Goal: Information Seeking & Learning: Learn about a topic

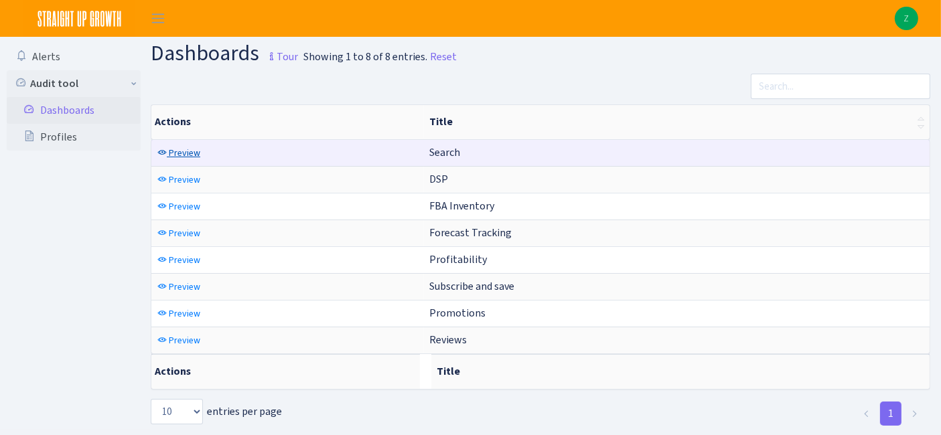
click at [191, 148] on span "Preview" at bounding box center [184, 153] width 31 height 13
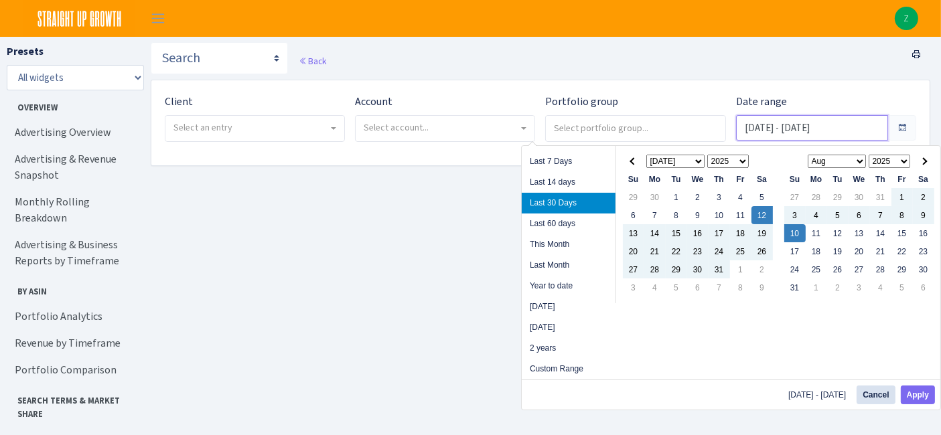
click at [788, 130] on input "Jul 12, 2025 - Aug 10, 2025" at bounding box center [812, 127] width 152 height 25
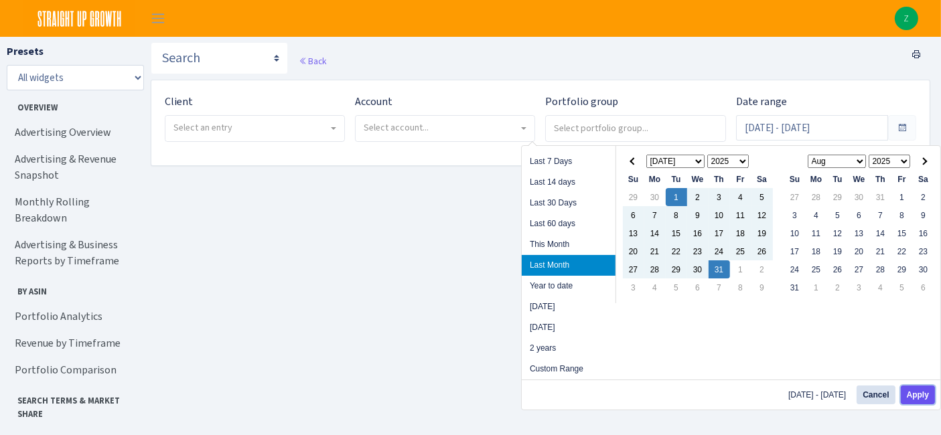
click at [916, 393] on button "Apply" at bounding box center [918, 395] width 34 height 19
type input "[DATE] - [DATE]"
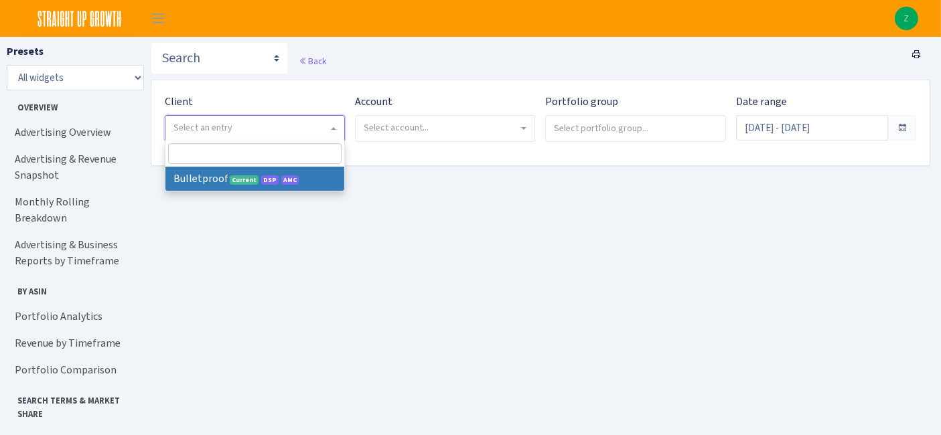
select select "409"
select select
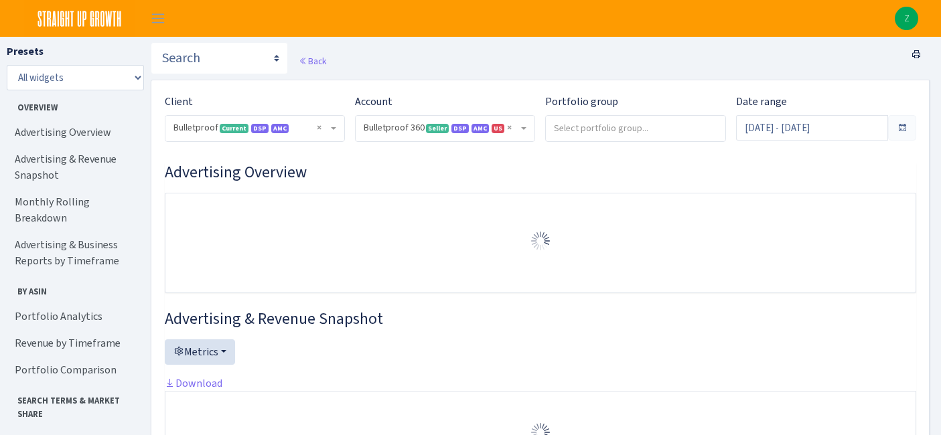
select select "3235730245795869"
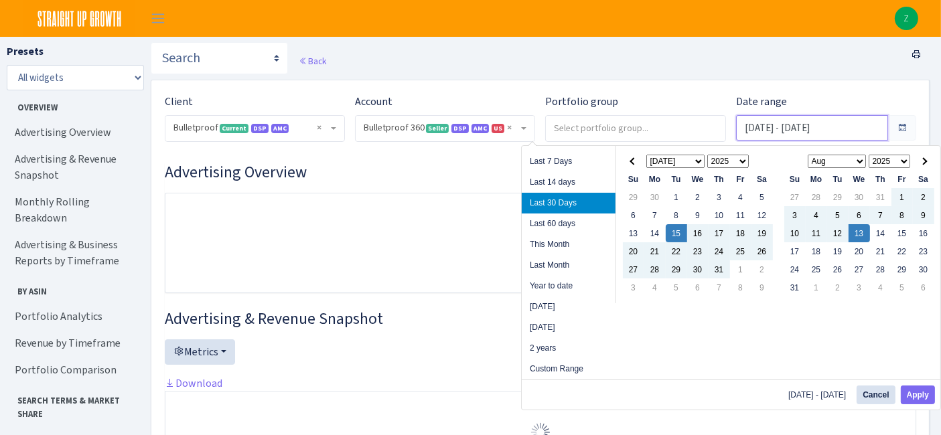
click at [813, 129] on input "Jul 15, 2025 - Aug 13, 2025" at bounding box center [812, 127] width 152 height 25
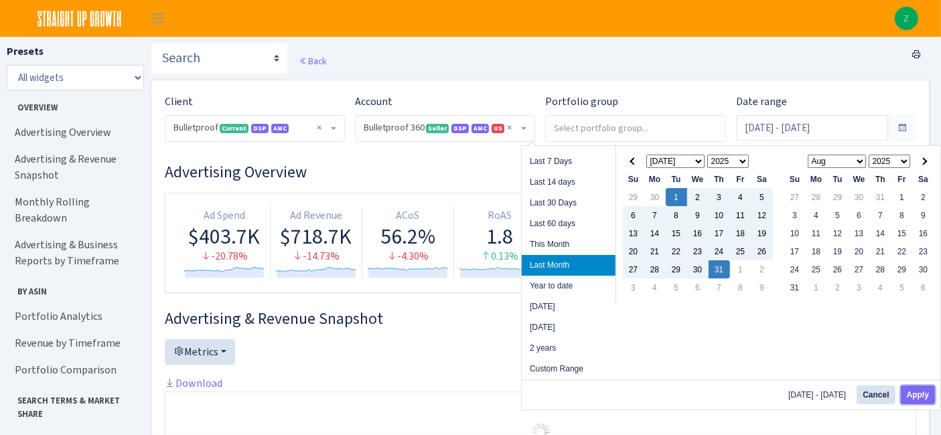
click at [916, 393] on button "Apply" at bounding box center [918, 395] width 34 height 19
type input "[DATE] - [DATE]"
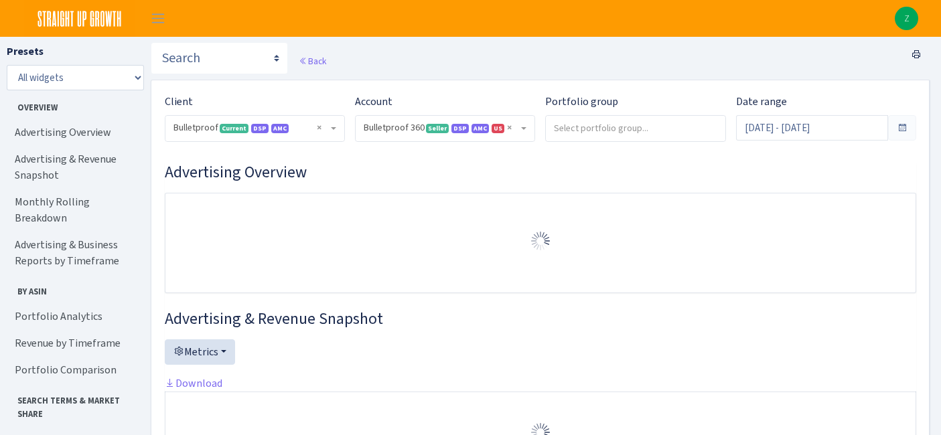
select select "3235730245795869"
click at [68, 303] on link "Portfolio Analytics" at bounding box center [74, 316] width 134 height 27
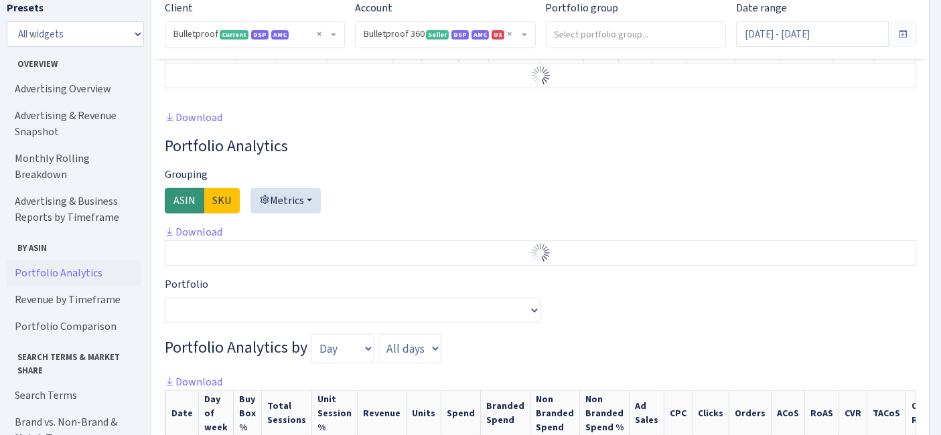
scroll to position [961, 0]
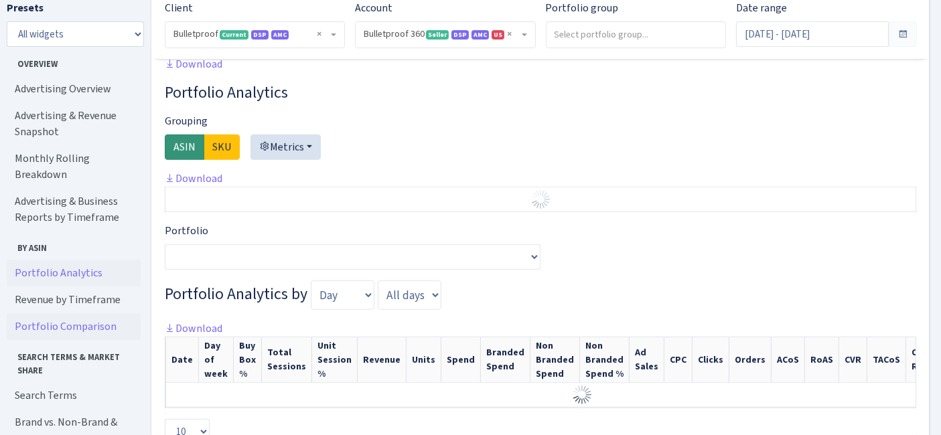
click at [68, 313] on link "Portfolio Comparison" at bounding box center [74, 326] width 134 height 27
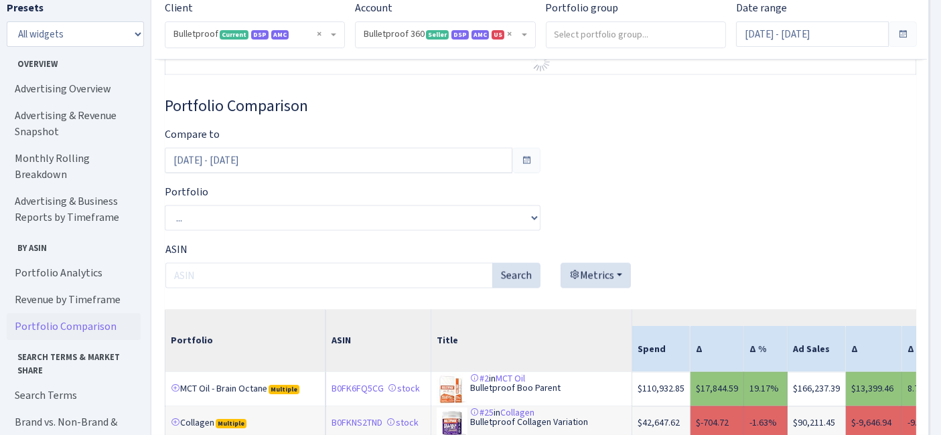
scroll to position [2245, 0]
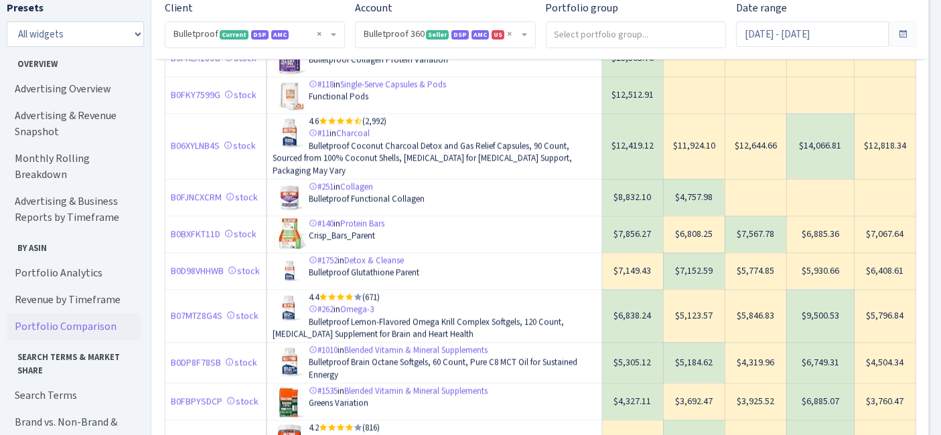
click at [93, 313] on link "Portfolio Comparison" at bounding box center [74, 326] width 134 height 27
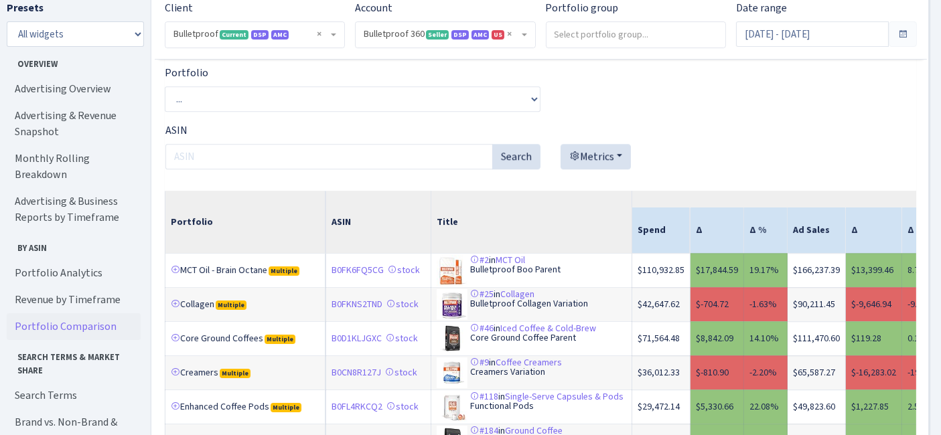
scroll to position [3745, 0]
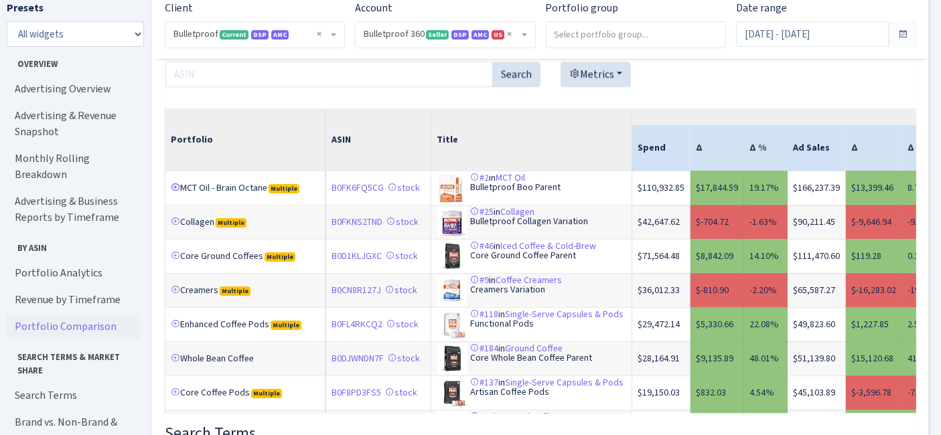
click at [176, 192] on link at bounding box center [175, 187] width 9 height 9
